Goal: Information Seeking & Learning: Find specific fact

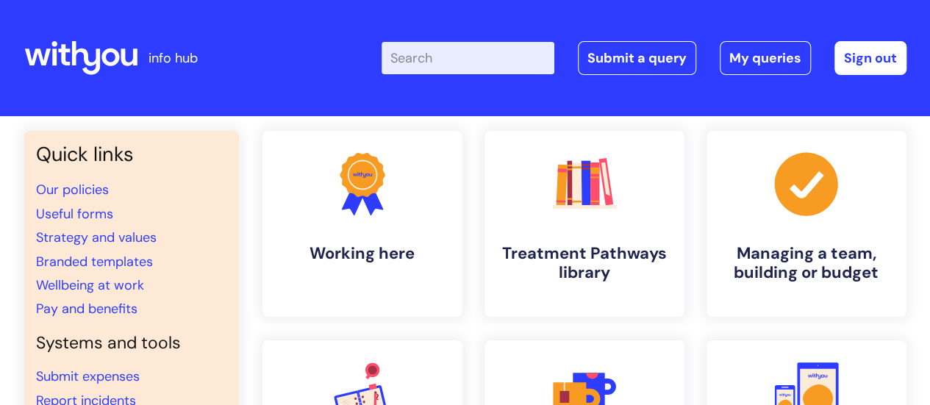
click at [423, 57] on input "Enter your search term here..." at bounding box center [468, 58] width 173 height 32
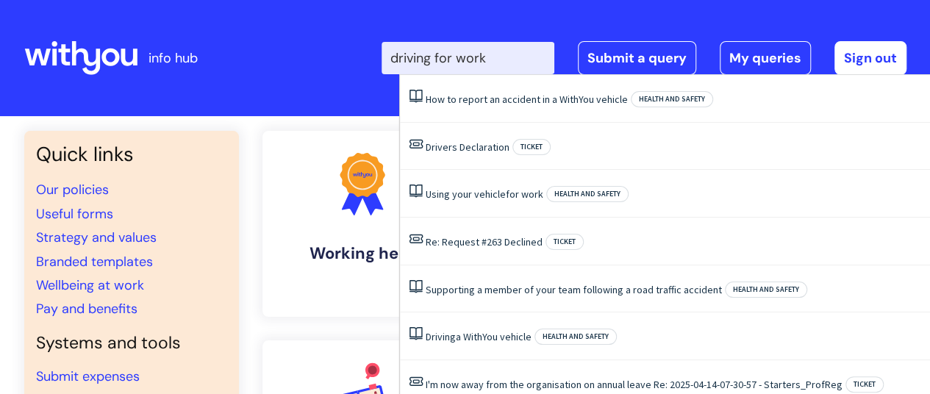
type input "driving for work"
click button "Search" at bounding box center [0, 0] width 0 height 0
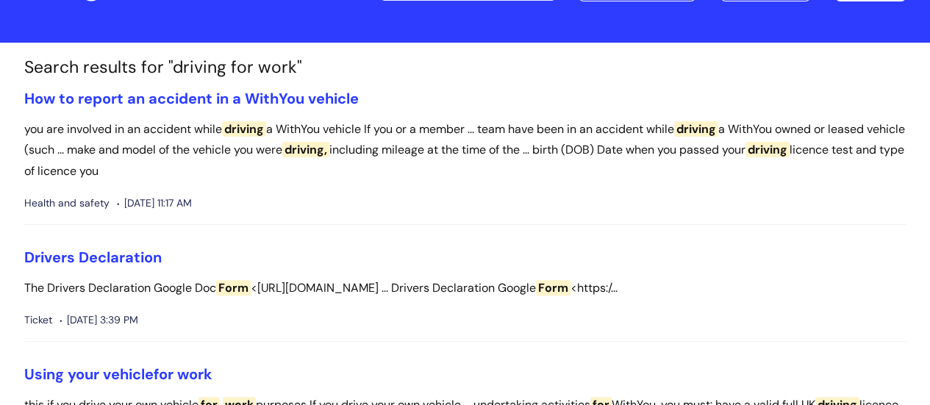
scroll to position [147, 0]
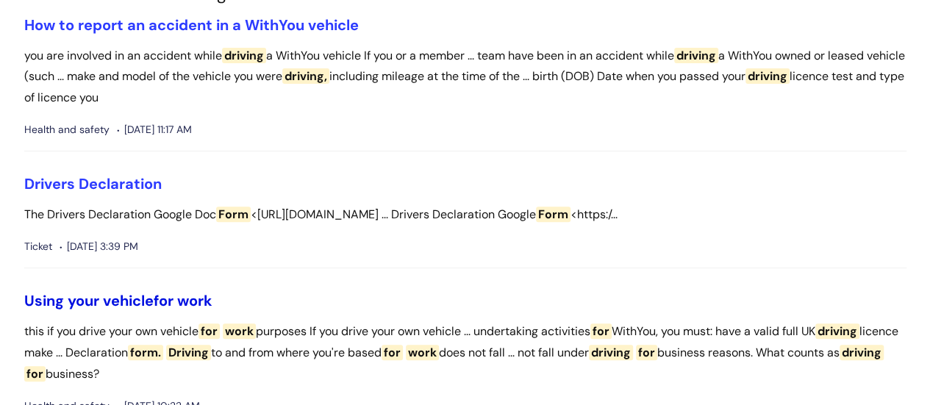
click at [145, 296] on link "Using your vehicle for work" at bounding box center [118, 300] width 188 height 19
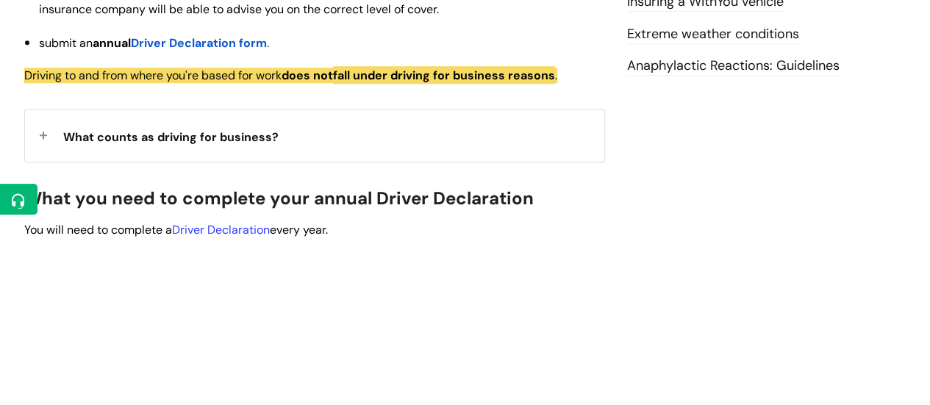
scroll to position [515, 0]
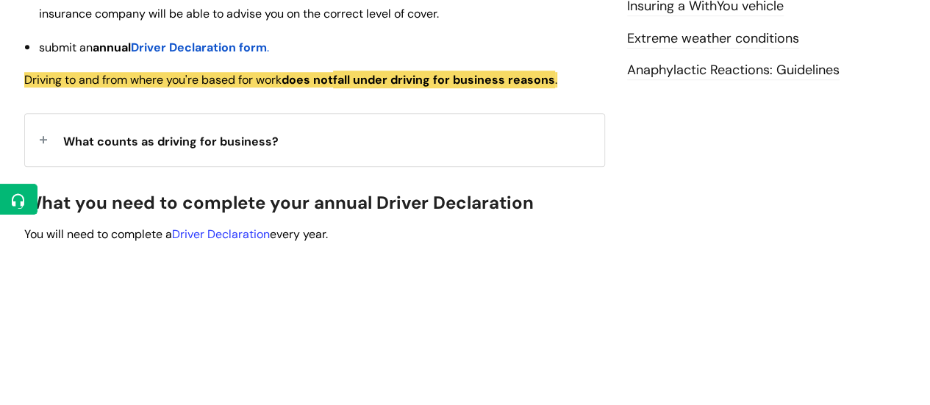
click at [198, 48] on span "Driver Declaration form" at bounding box center [199, 47] width 136 height 15
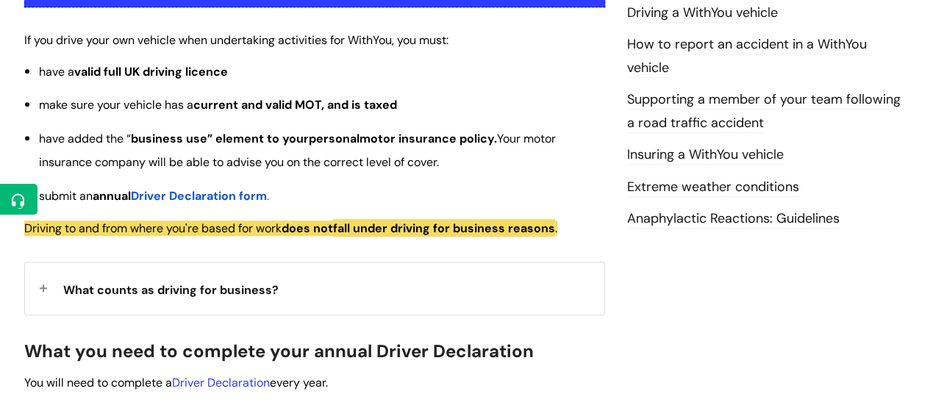
scroll to position [294, 0]
